Goal: Transaction & Acquisition: Obtain resource

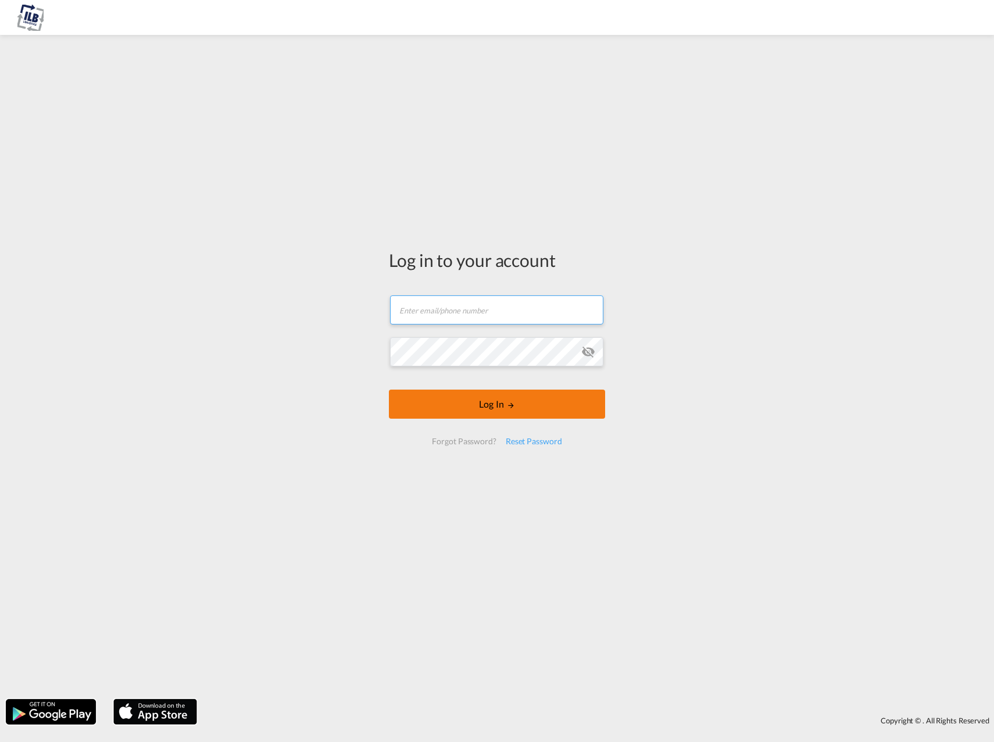
type input "[PERSON_NAME][EMAIL_ADDRESS][DOMAIN_NAME]"
click at [453, 408] on button "Log In" at bounding box center [497, 404] width 216 height 29
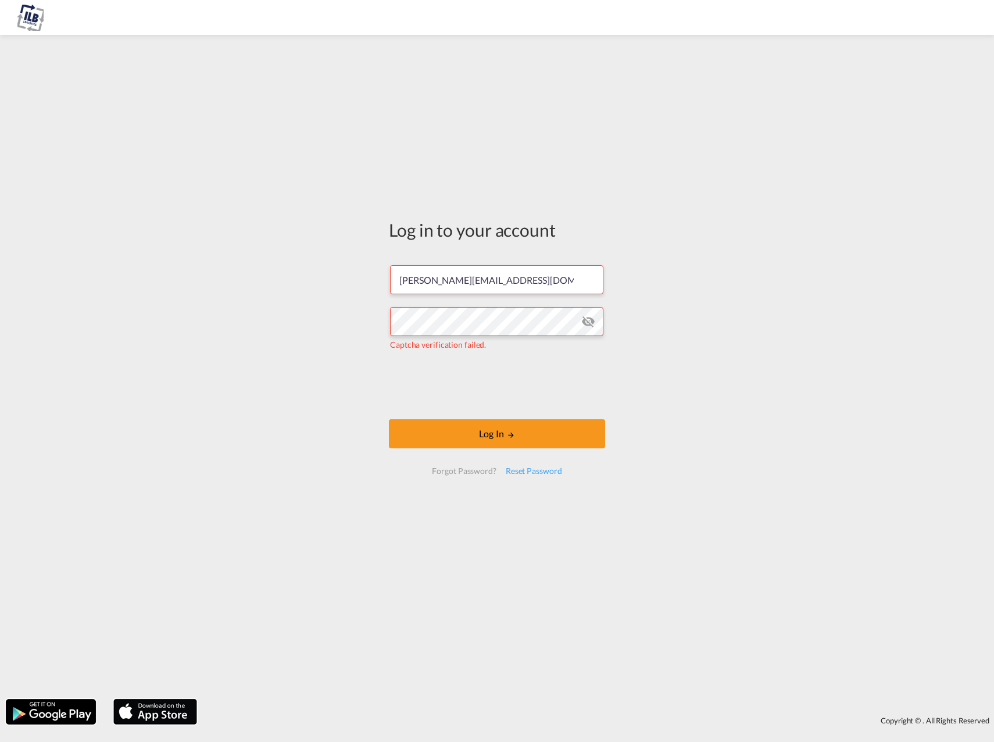
click at [544, 419] on form "[PERSON_NAME][EMAIL_ADDRESS][DOMAIN_NAME] Captcha verification failed. Log In F…" at bounding box center [497, 370] width 216 height 232
click at [546, 441] on button "Log In" at bounding box center [497, 433] width 216 height 29
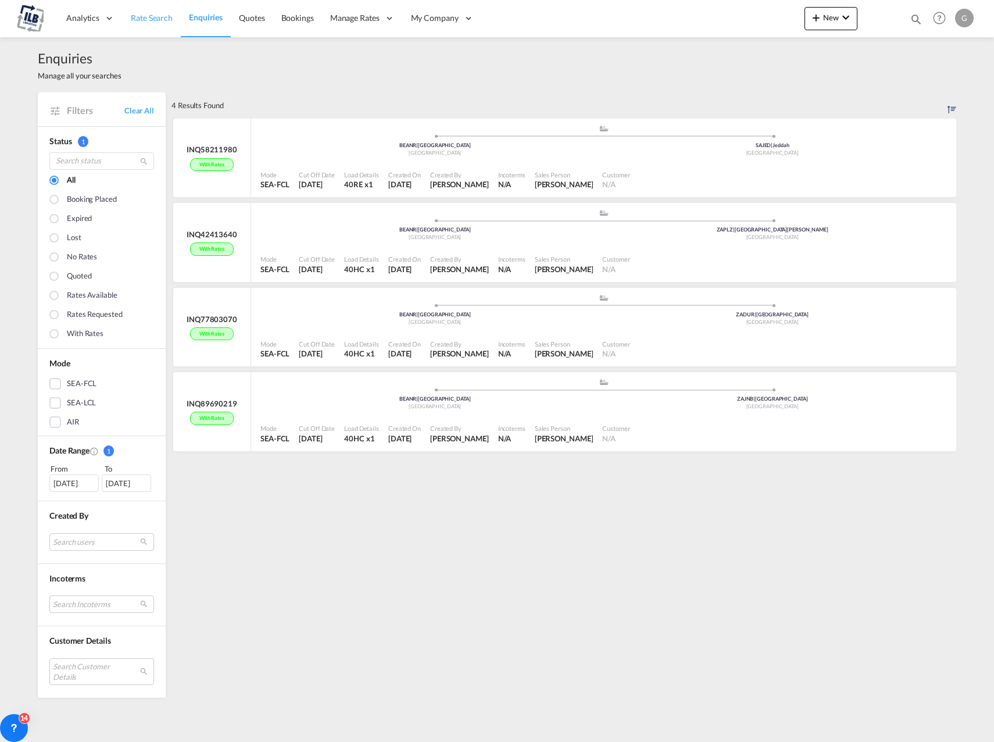
click at [140, 15] on span "Rate Search" at bounding box center [152, 18] width 42 height 10
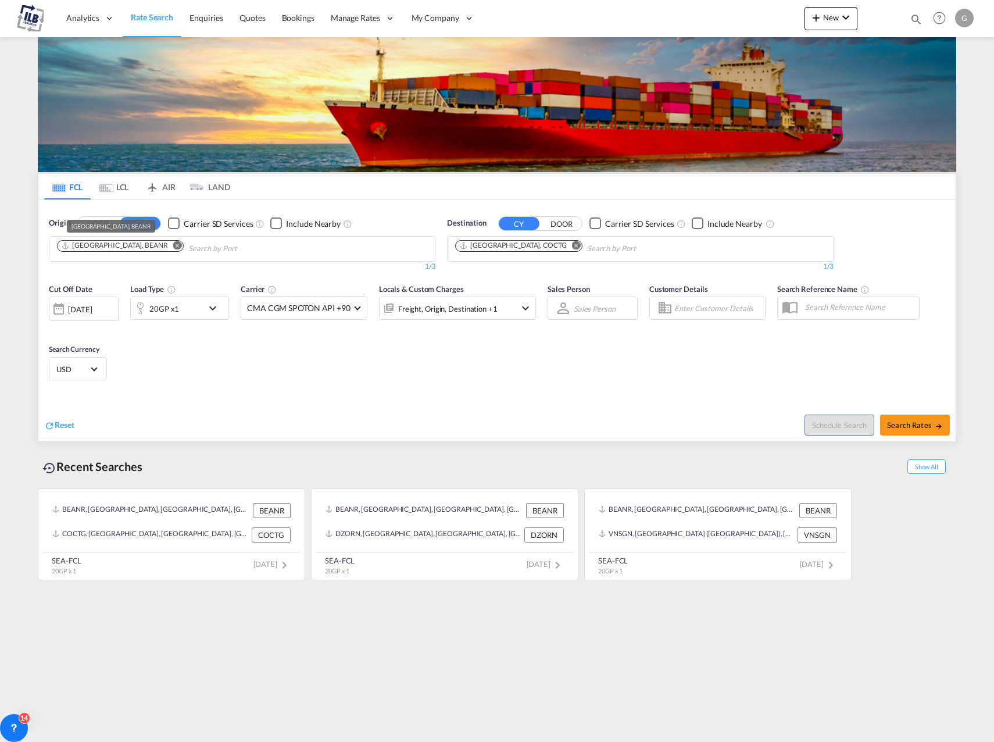
click at [84, 249] on div "[GEOGRAPHIC_DATA], BEANR" at bounding box center [114, 246] width 107 height 10
click at [572, 246] on md-icon "Remove" at bounding box center [576, 245] width 9 height 9
click at [526, 250] on body "Analytics Dashboard Rate Search Enquiries Quotes Bookings" at bounding box center [497, 371] width 994 height 742
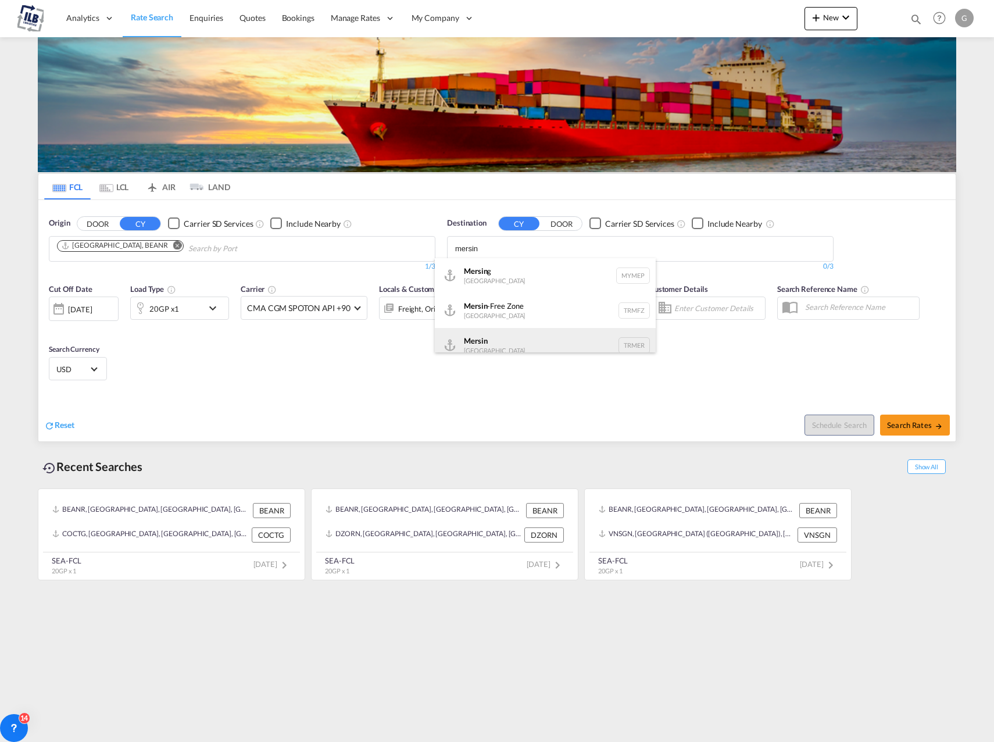
type input "mersin"
click at [497, 344] on div "Mersin [GEOGRAPHIC_DATA] TRMER" at bounding box center [545, 345] width 221 height 35
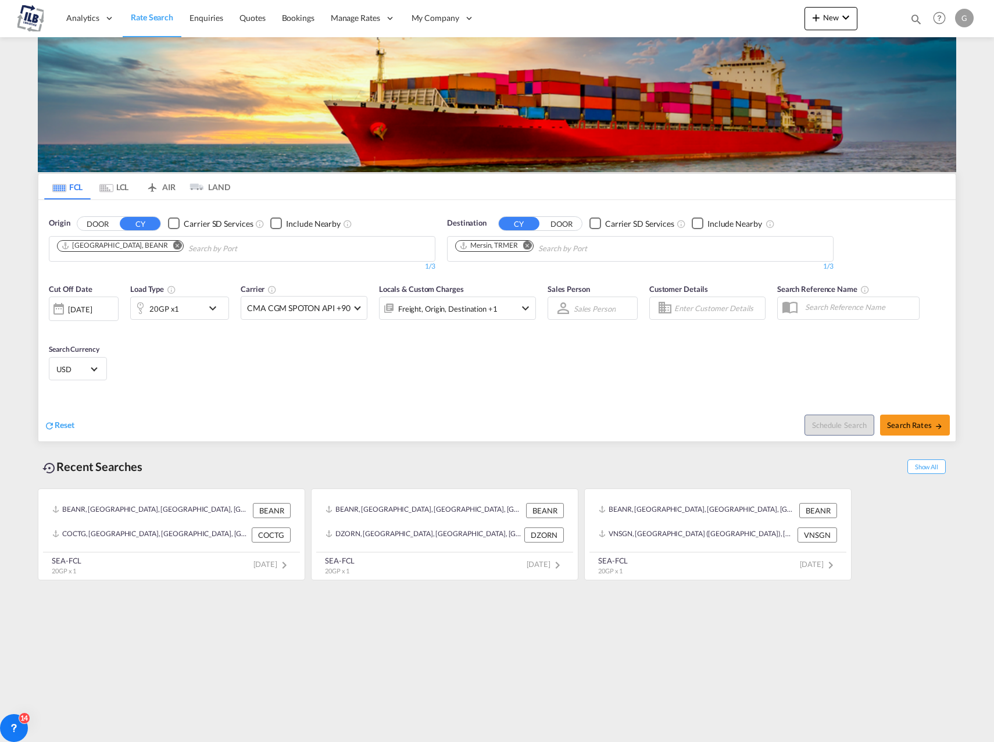
click at [398, 347] on div "Cut Off Date [DATE] [DATE] Load Type 20GP x1 Carrier CMA CGM SPOTON API +90 Onl…" at bounding box center [497, 333] width 918 height 113
click at [903, 424] on span "Search Rates" at bounding box center [915, 424] width 56 height 9
type input "BEANR to TRMER / [DATE]"
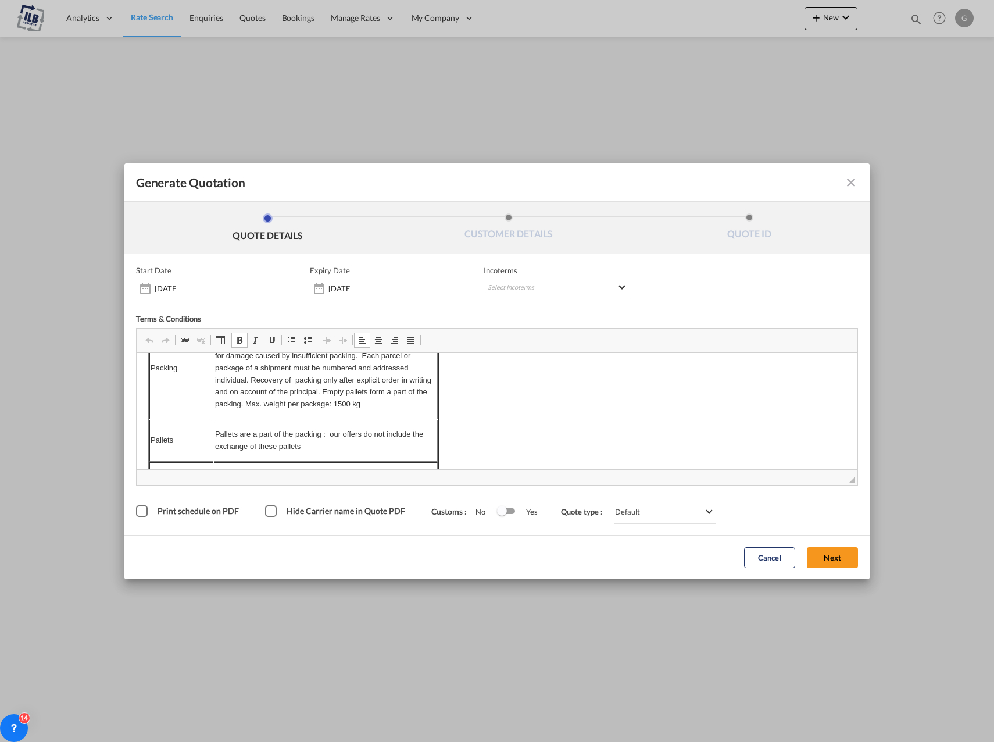
drag, startPoint x: 169, startPoint y: 415, endPoint x: 234, endPoint y: 426, distance: 66.1
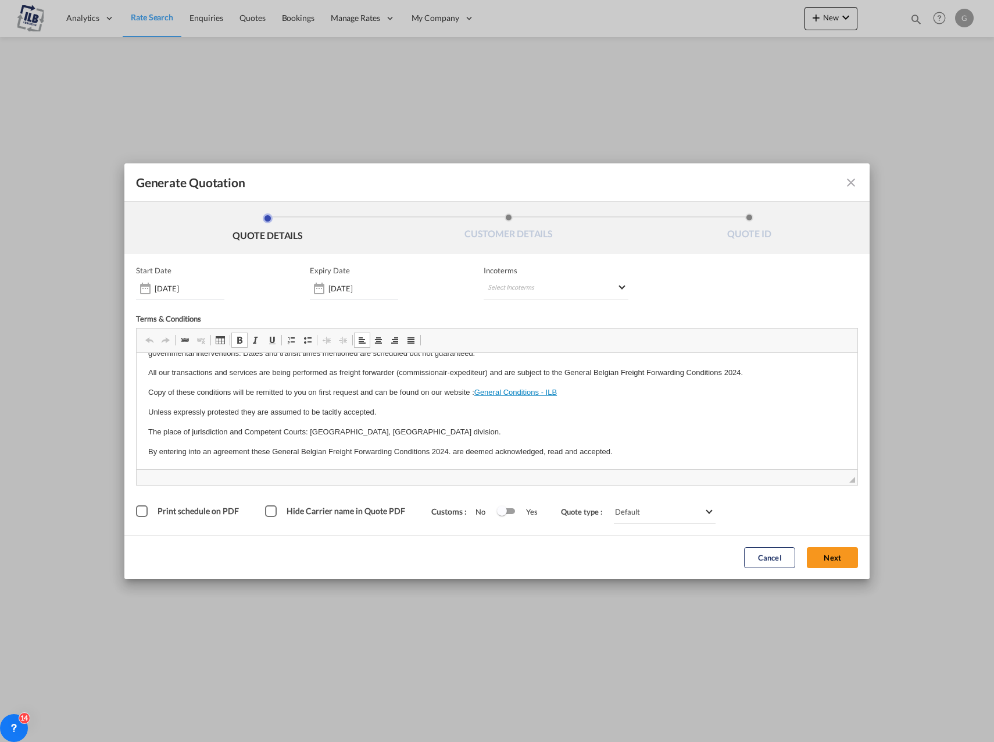
scroll to position [335, 0]
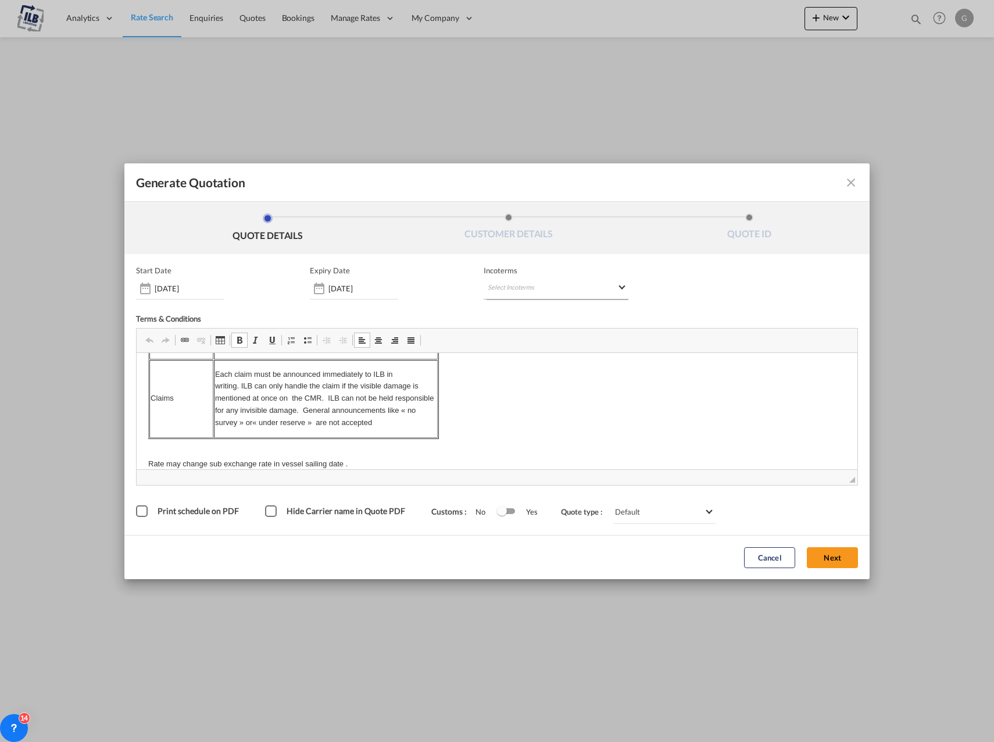
click at [524, 281] on md-select "Select Incoterms CPT - export Carrier Paid to FCA - import Free Carrier FOB - i…" at bounding box center [556, 289] width 145 height 21
type md-option "[object Object]"
click at [524, 403] on div "CFR - import" at bounding box center [549, 400] width 110 height 9
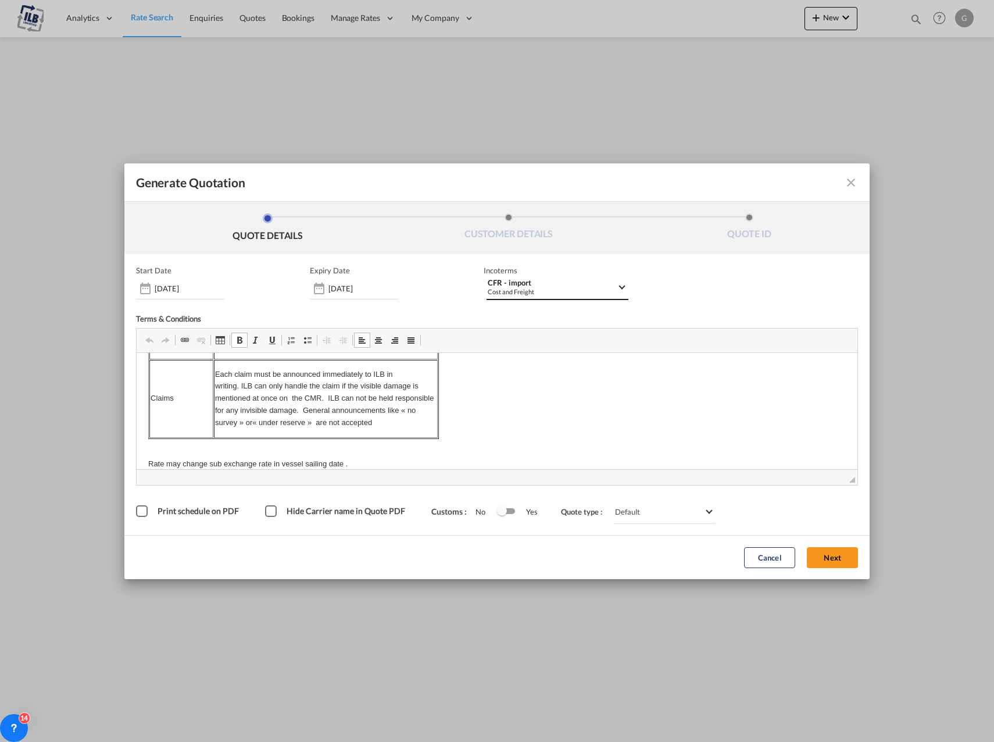
scroll to position [451, 0]
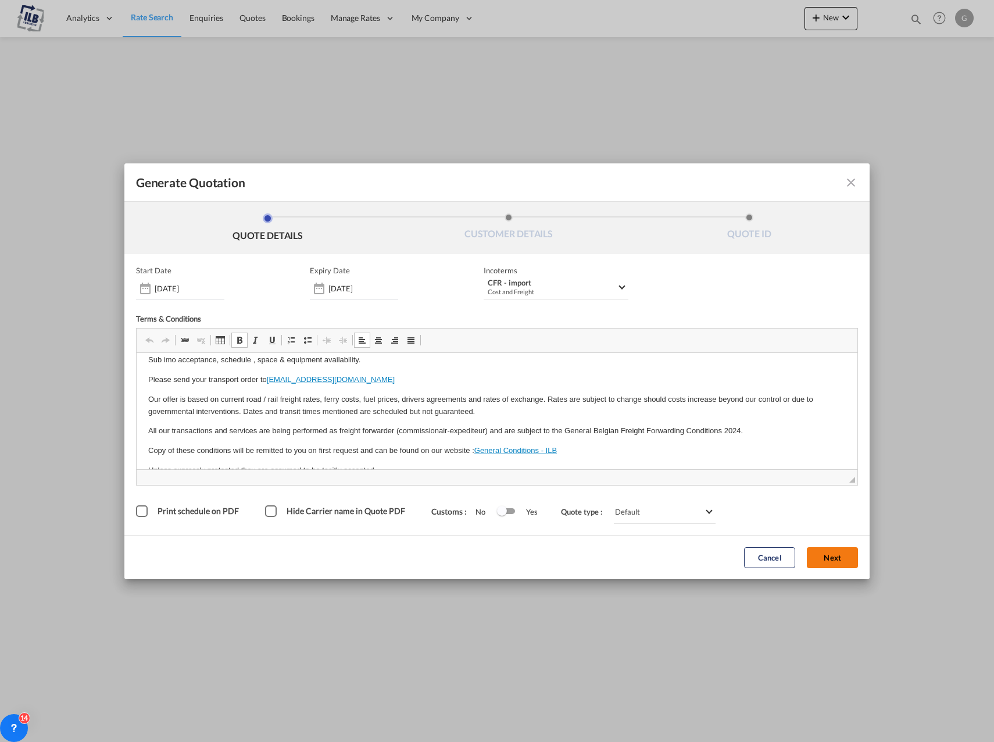
click at [824, 548] on div "Cancel Next" at bounding box center [802, 557] width 126 height 32
click at [136, 509] on div "Print schedule on PDF" at bounding box center [142, 511] width 12 height 12
click at [830, 557] on button "Next" at bounding box center [832, 557] width 51 height 21
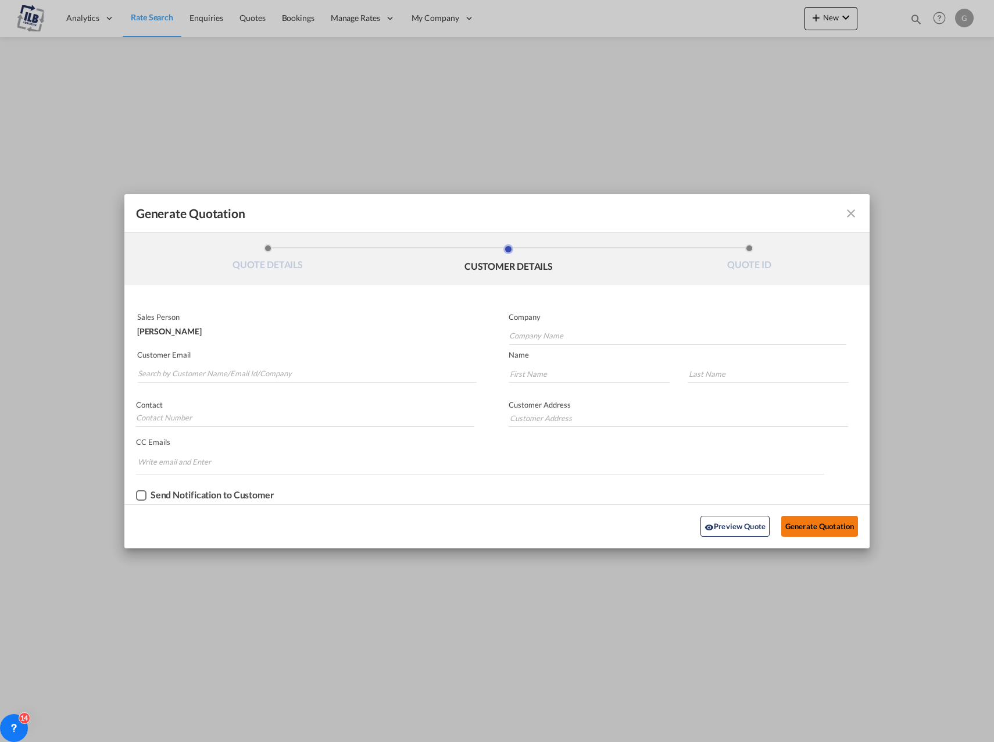
click at [814, 527] on button "Generate Quotation" at bounding box center [820, 526] width 77 height 21
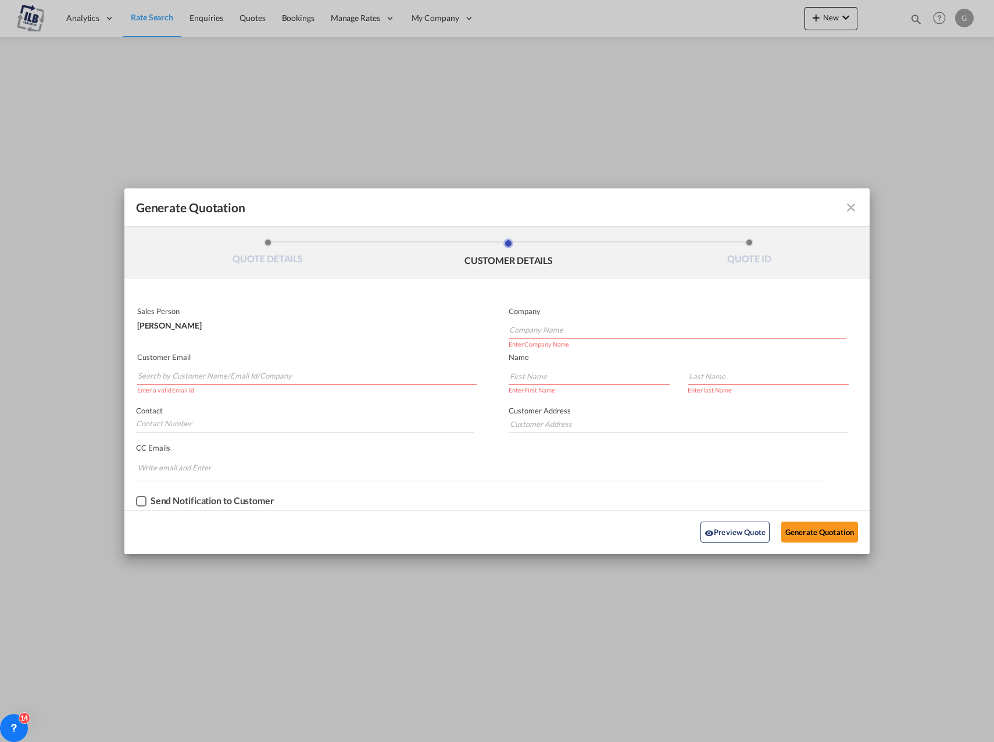
click at [540, 327] on input "Company Name" at bounding box center [677, 330] width 337 height 17
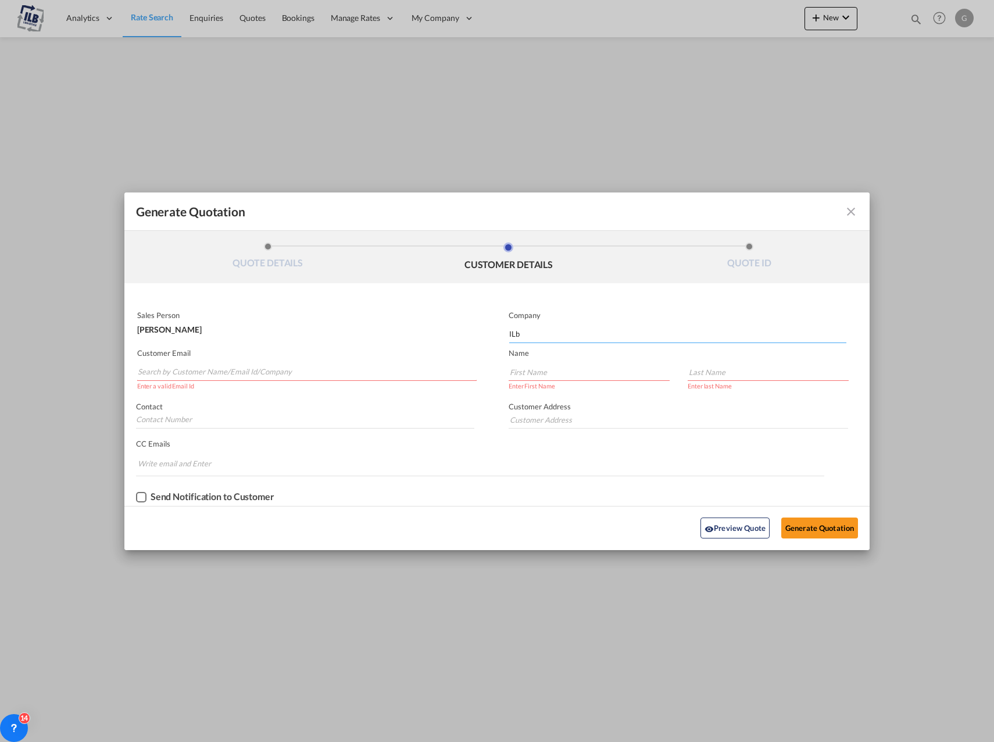
type input "ILb"
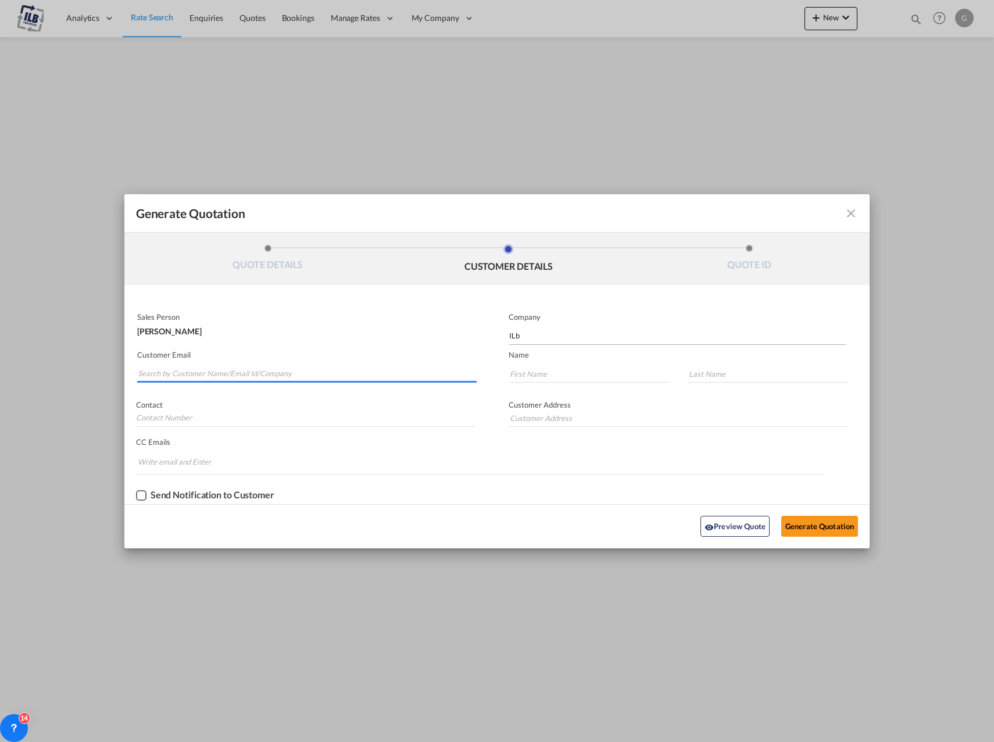
type input "G"
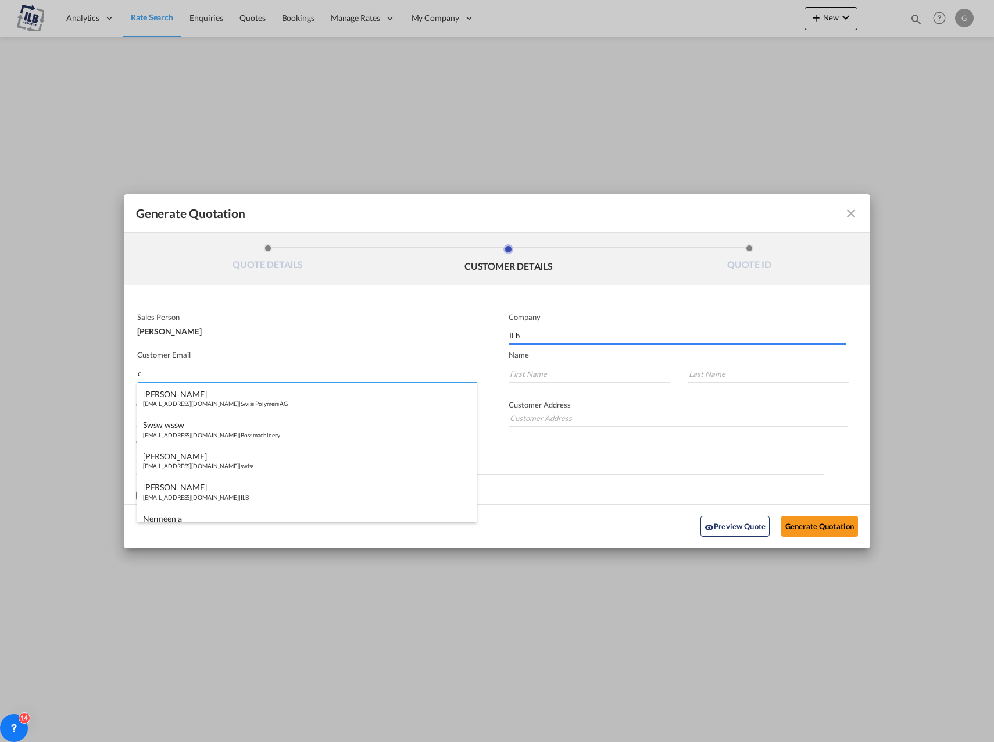
type input "cs"
type input "ILB"
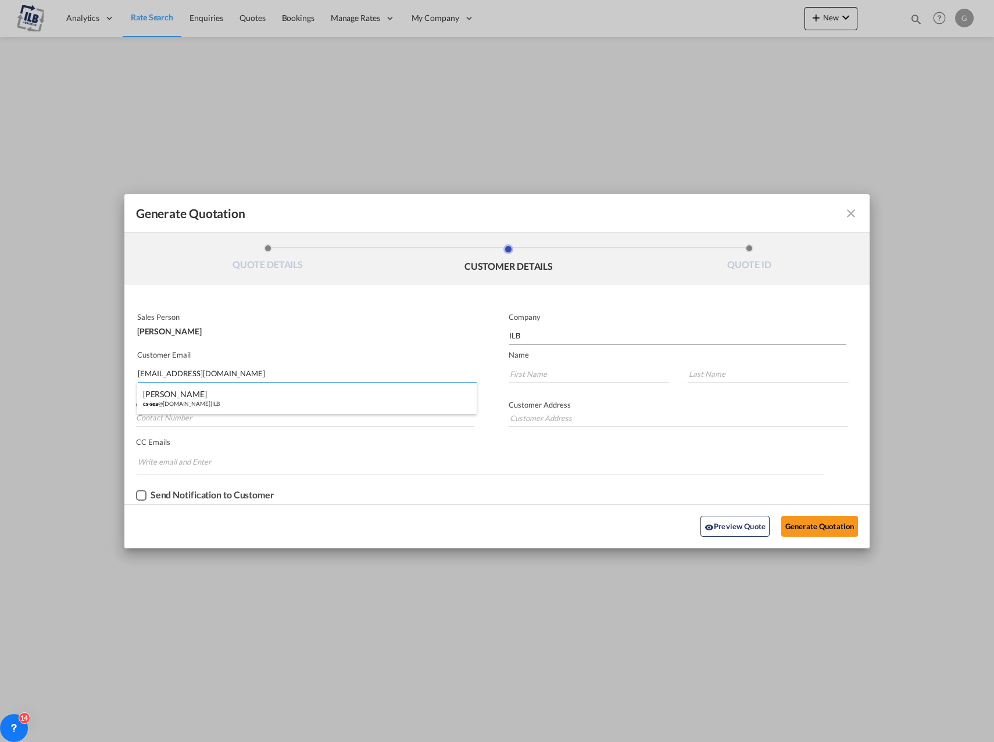
type input "[EMAIL_ADDRESS][DOMAIN_NAME]"
type input "[PERSON_NAME]"
click at [810, 526] on button "Generate Quotation" at bounding box center [820, 526] width 77 height 21
click at [254, 375] on input "[EMAIL_ADDRESS][DOMAIN_NAME]" at bounding box center [307, 373] width 339 height 17
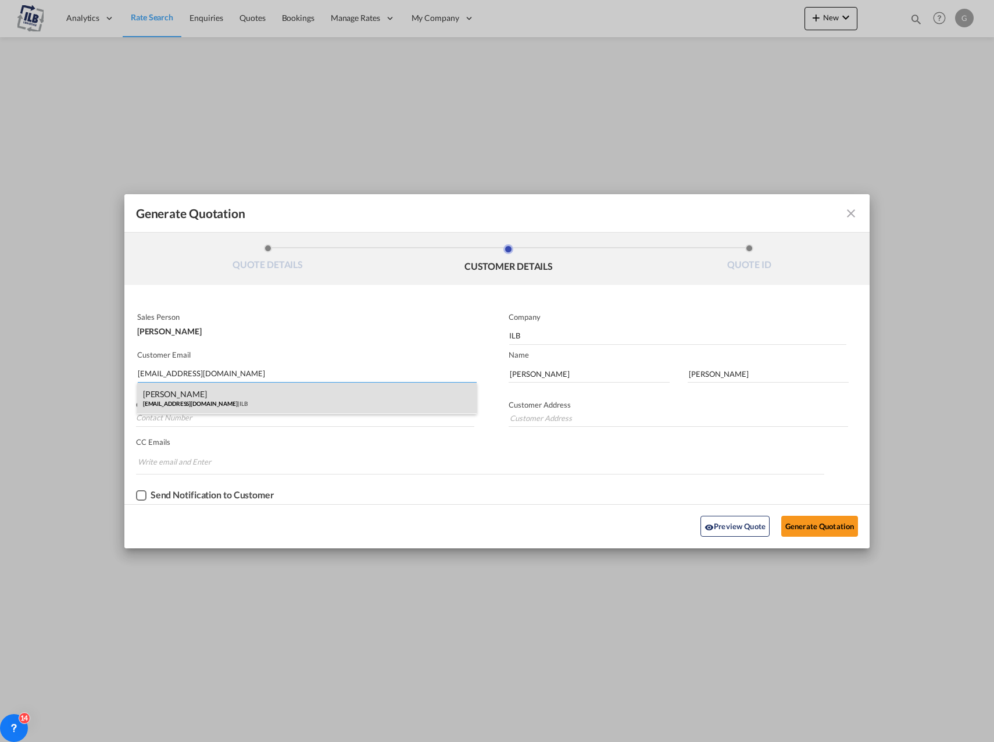
click at [156, 388] on div "[PERSON_NAME] [EMAIL_ADDRESS][DOMAIN_NAME] | ILB" at bounding box center [307, 398] width 340 height 31
type input "[PERSON_NAME]"
type input "Cassimon"
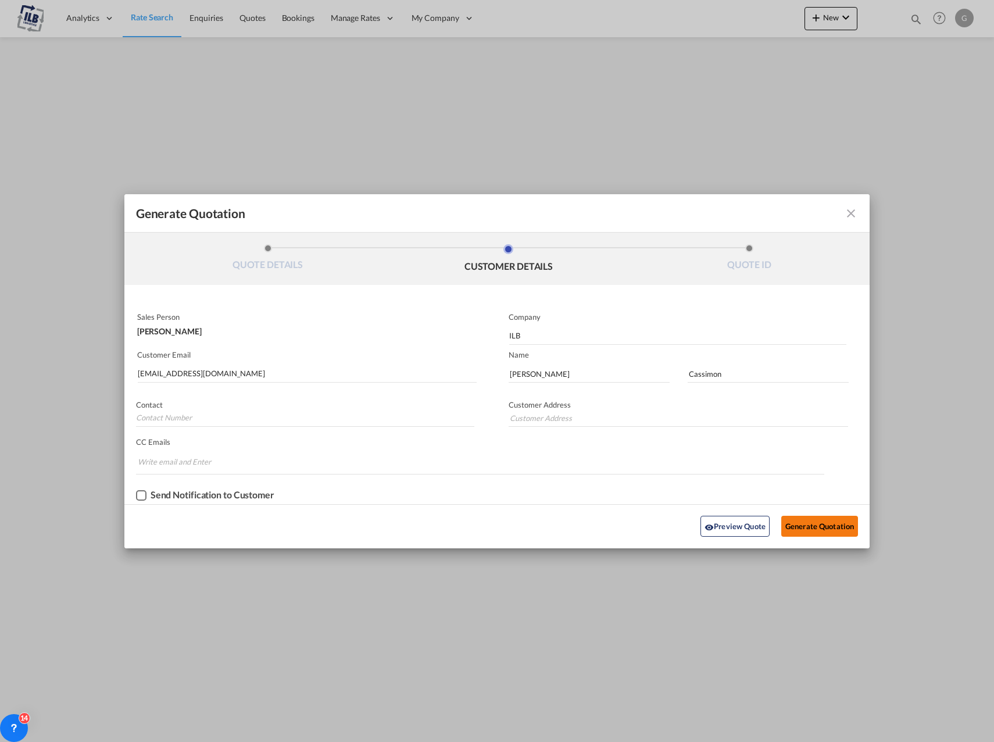
click at [820, 526] on button "Generate Quotation" at bounding box center [820, 526] width 77 height 21
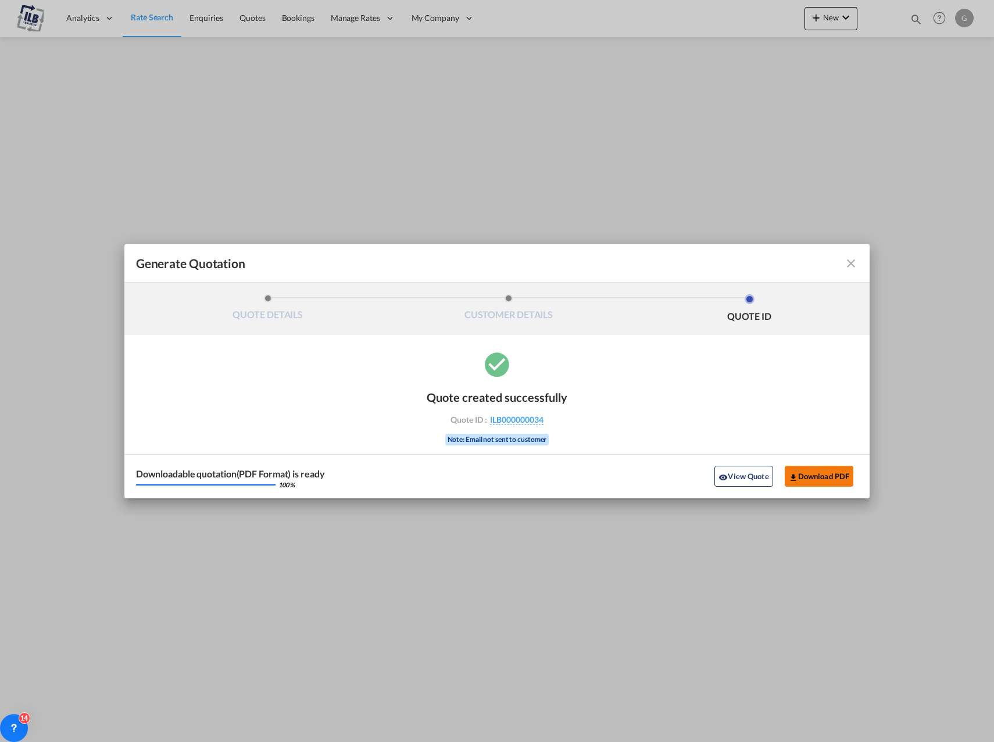
click at [813, 473] on button "Download PDF" at bounding box center [819, 476] width 69 height 21
click at [853, 262] on md-icon "icon-close fg-AAA8AD cursor m-0" at bounding box center [851, 263] width 14 height 14
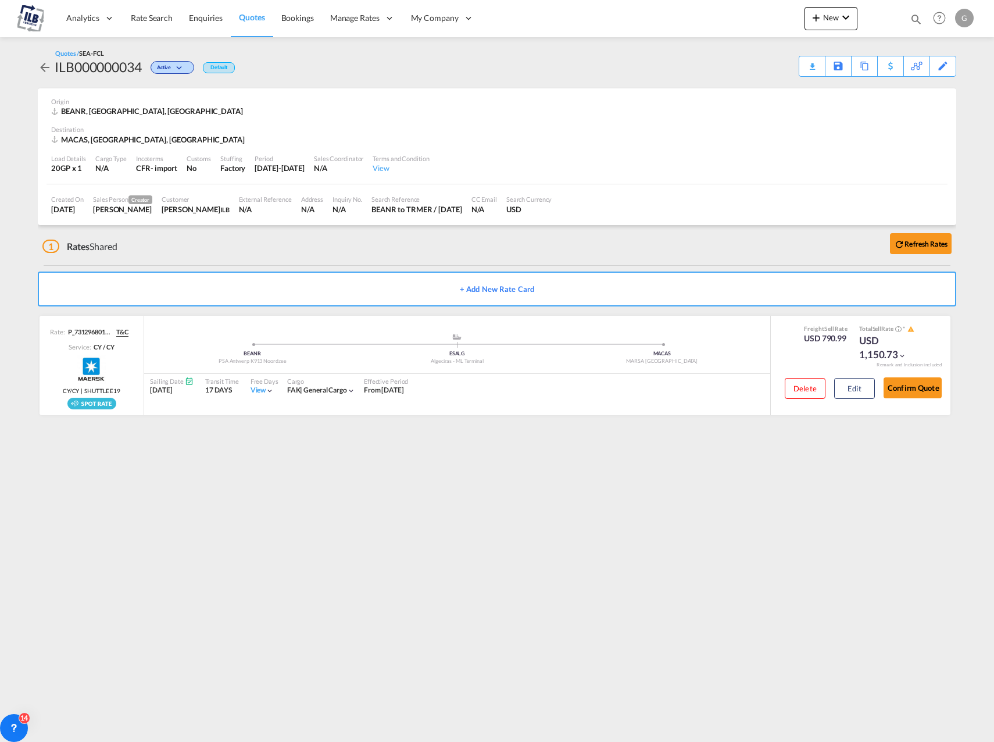
click at [44, 67] on md-icon "icon-arrow-left" at bounding box center [45, 67] width 14 height 14
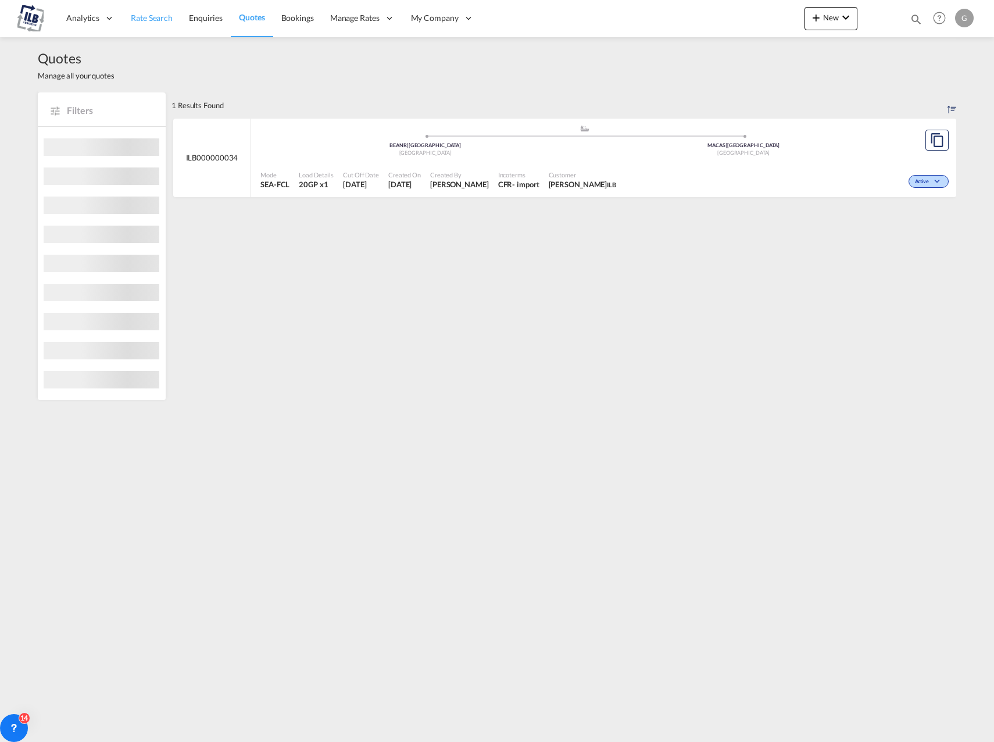
click at [158, 19] on span "Rate Search" at bounding box center [152, 18] width 42 height 10
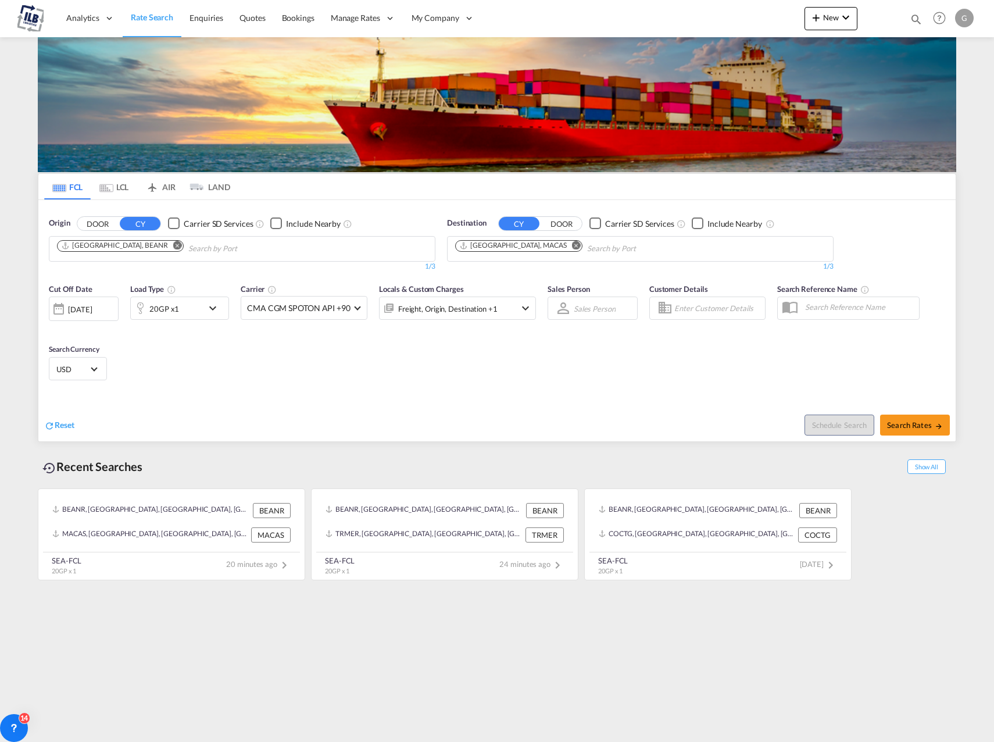
click at [572, 247] on md-icon "Remove" at bounding box center [576, 245] width 9 height 9
click at [99, 220] on button "DOOR" at bounding box center [97, 223] width 41 height 13
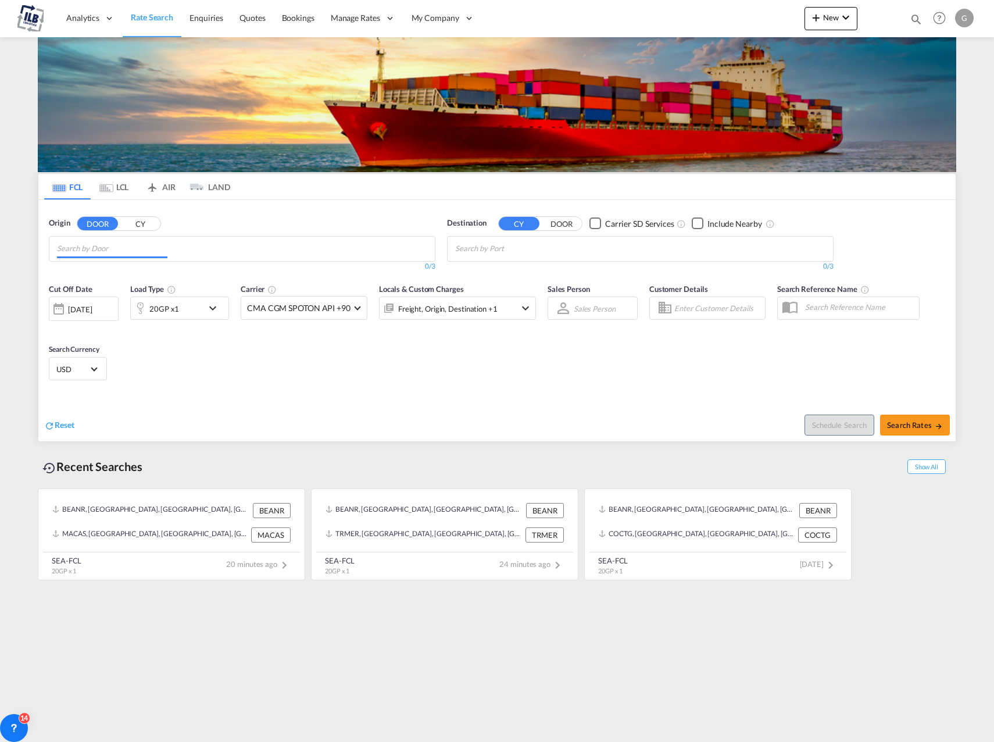
click at [120, 250] on input "Chips input." at bounding box center [112, 249] width 110 height 19
click at [60, 249] on input "Chips input." at bounding box center [112, 249] width 110 height 19
click at [60, 247] on input "Chips input." at bounding box center [112, 249] width 110 height 19
type input "evergem"
click at [133, 275] on div "Evergem , 9940 [GEOGRAPHIC_DATA] , [GEOGRAPHIC_DATA] BE-9940" at bounding box center [147, 279] width 221 height 42
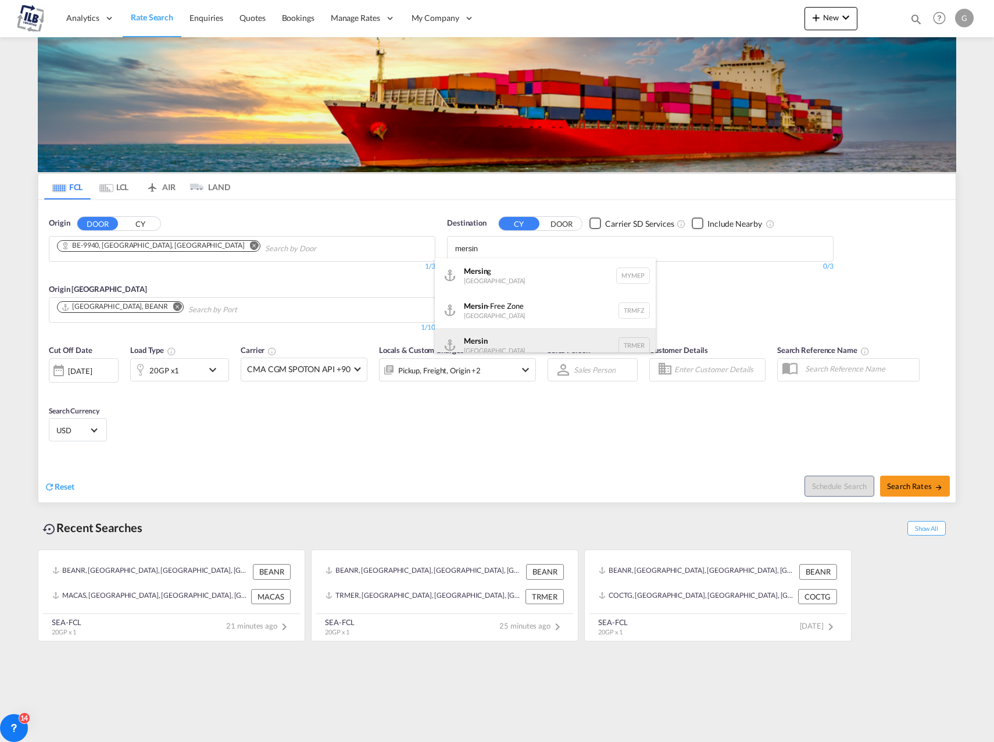
scroll to position [10, 0]
type input "mersin"
click at [501, 330] on div "Mersin [GEOGRAPHIC_DATA] TRMER" at bounding box center [545, 335] width 221 height 35
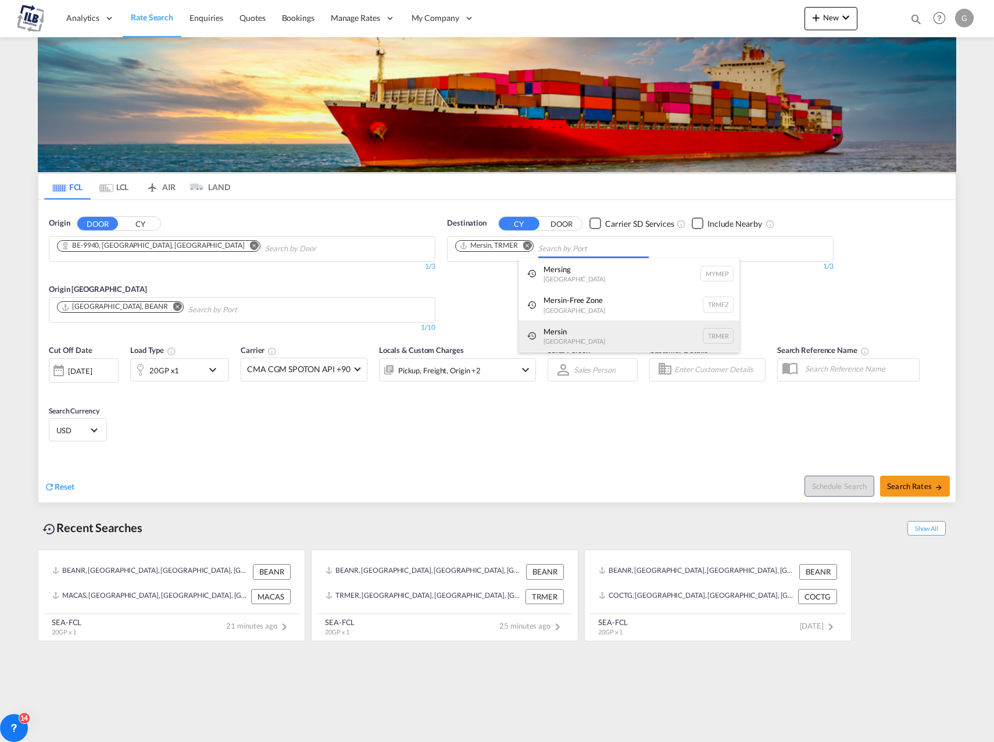
scroll to position [0, 0]
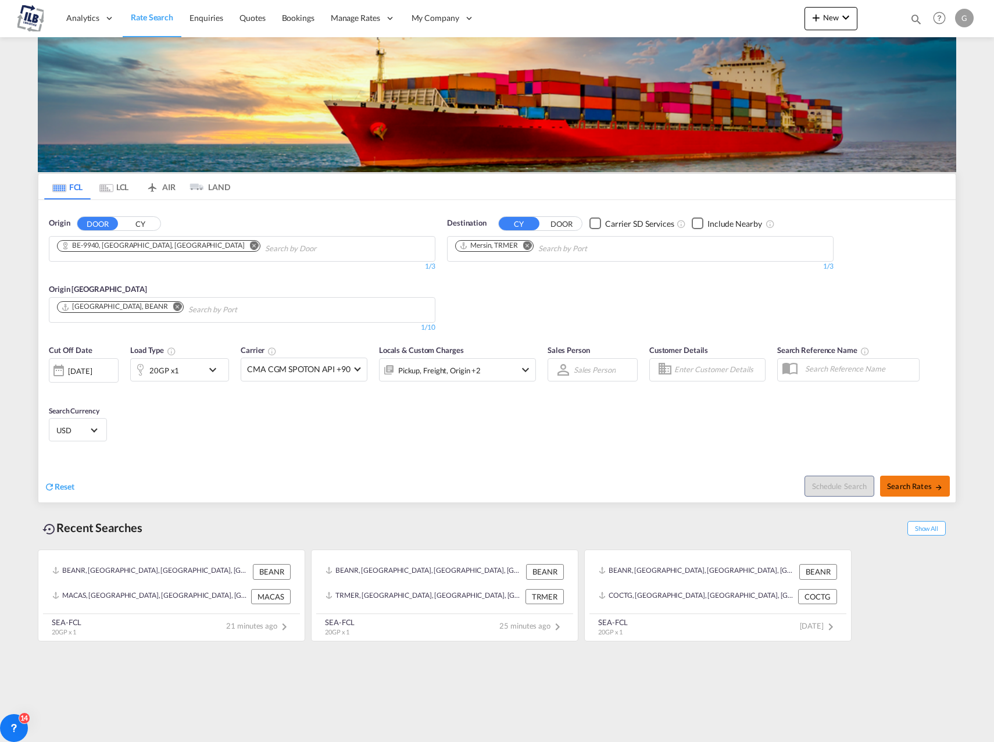
drag, startPoint x: 905, startPoint y: 484, endPoint x: 905, endPoint y: 490, distance: 5.8
click at [905, 490] on span "Search Rates" at bounding box center [915, 486] width 56 height 9
type input "9940 to TRMER / [DATE]"
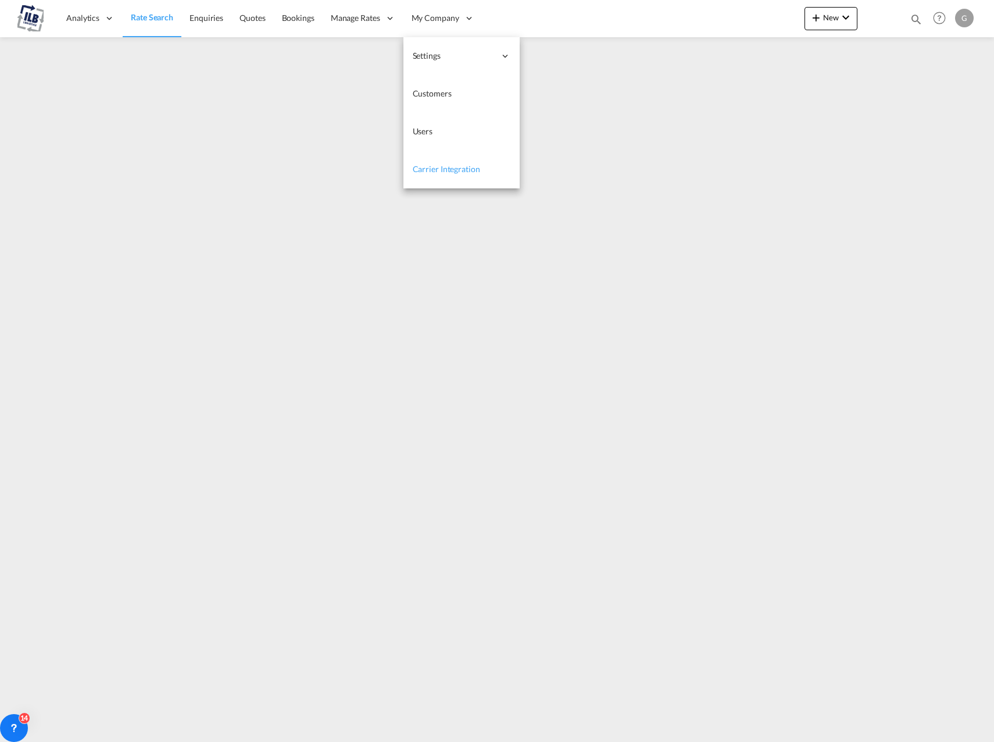
click at [451, 170] on span "Carrier Integration" at bounding box center [446, 169] width 67 height 10
click at [448, 169] on span "Carrier Integration" at bounding box center [445, 168] width 67 height 10
click at [445, 167] on span "Carrier Integration" at bounding box center [445, 168] width 67 height 10
click at [472, 165] on span "Carrier Integration" at bounding box center [445, 168] width 67 height 10
click at [440, 175] on link "Carrier Integration" at bounding box center [461, 170] width 116 height 38
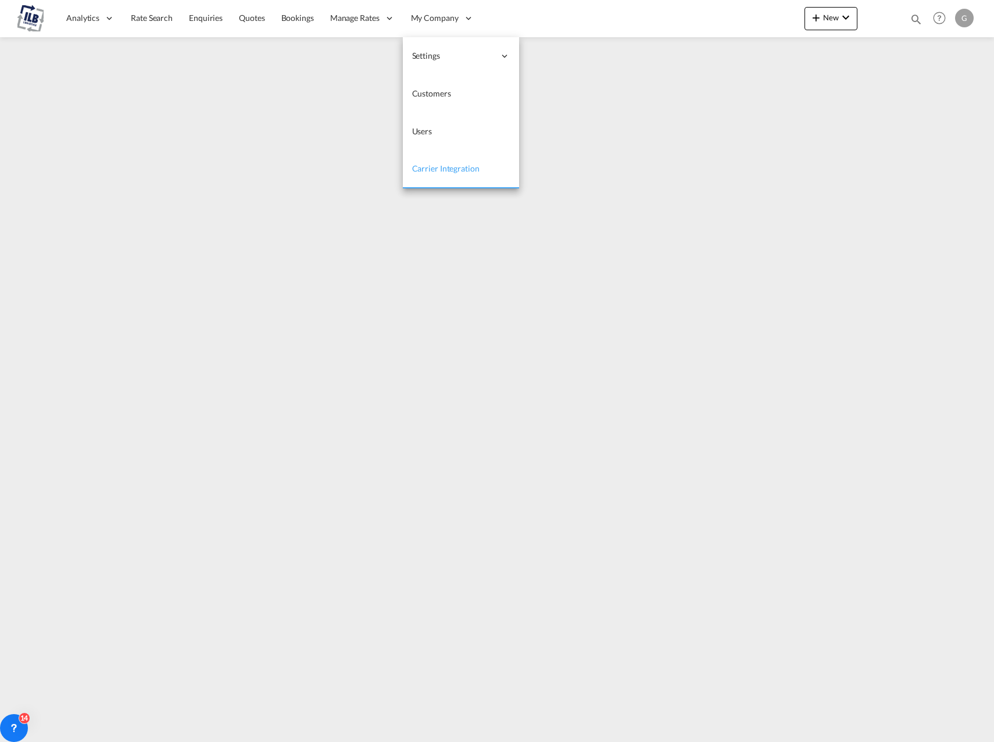
click at [438, 169] on span "Carrier Integration" at bounding box center [445, 168] width 67 height 10
